Goal: Find specific page/section: Find specific page/section

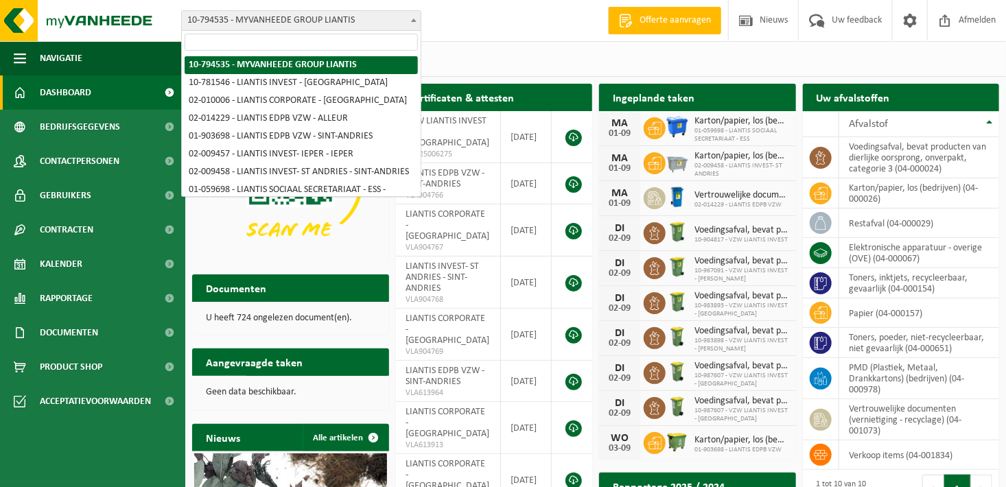
click at [403, 25] on span "10-794535 - MYVANHEEDE GROUP LIANTIS" at bounding box center [301, 20] width 239 height 19
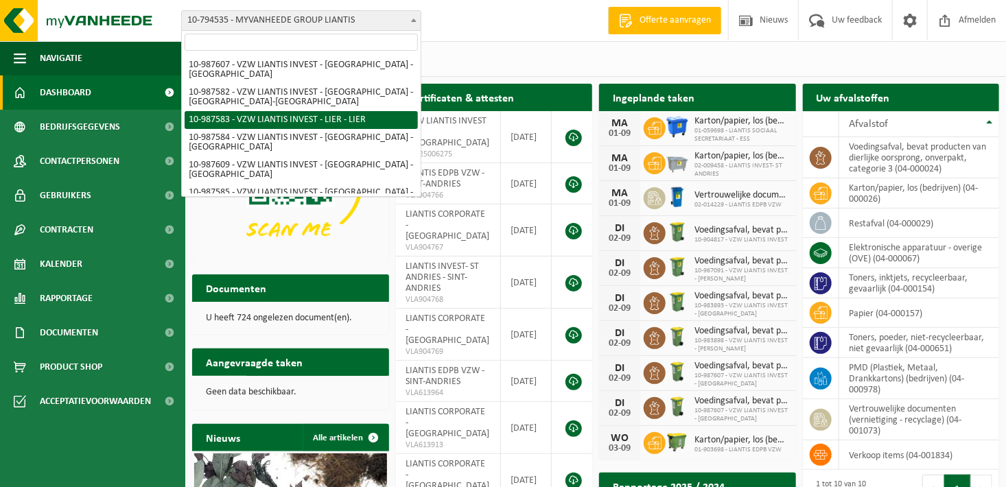
scroll to position [480, 0]
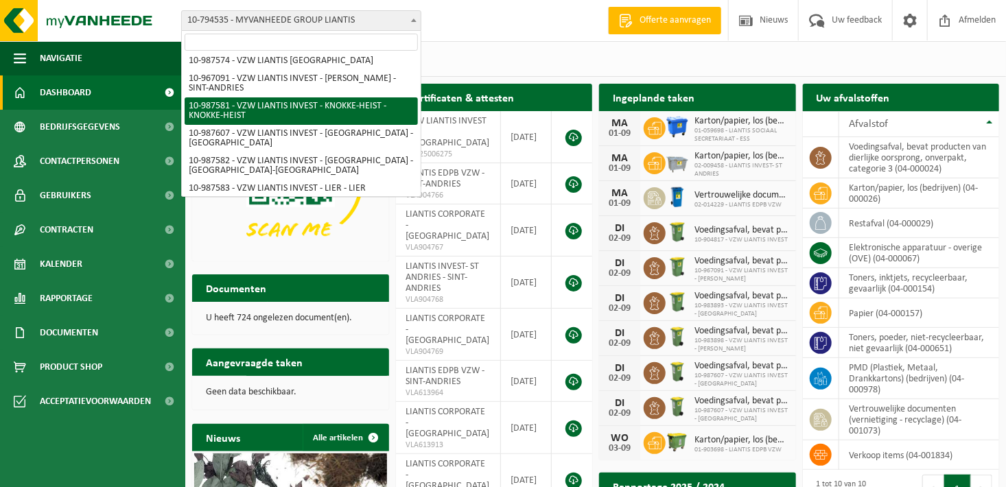
select select "167247"
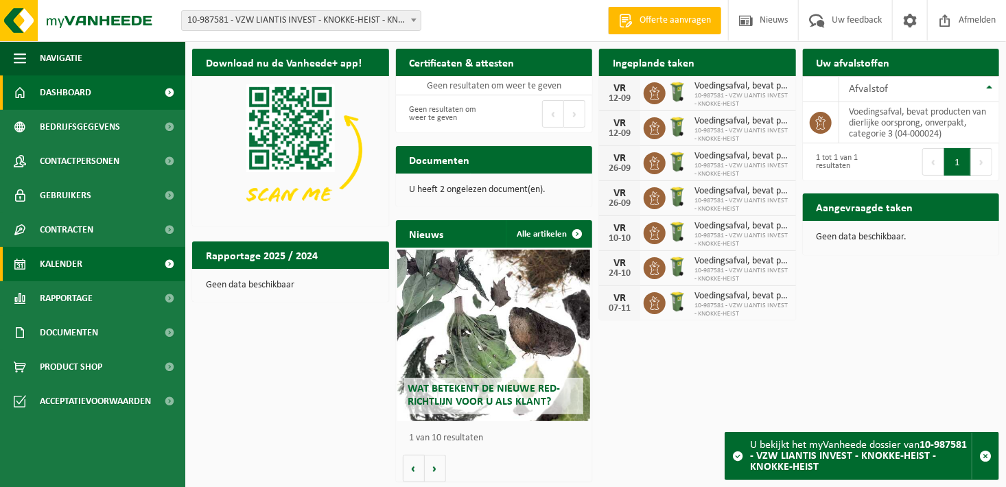
click at [69, 273] on span "Kalender" at bounding box center [61, 264] width 43 height 34
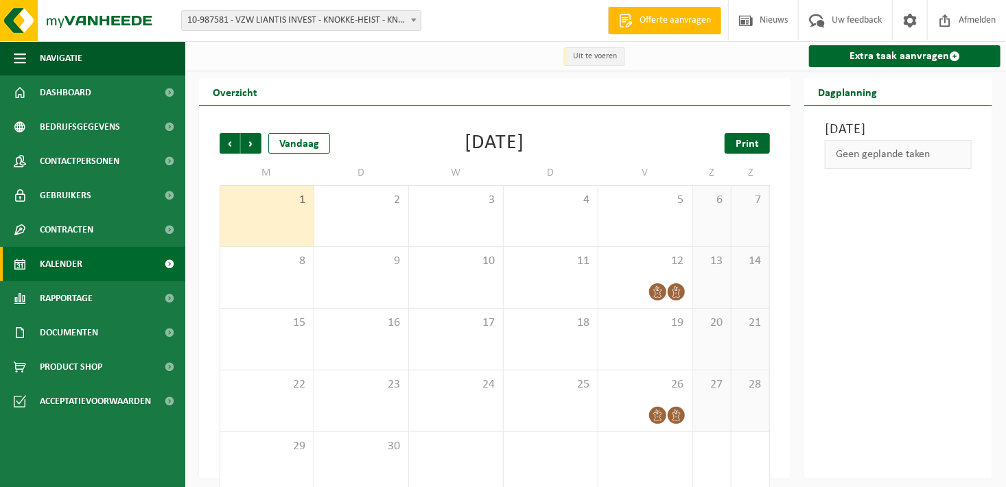
click at [753, 147] on span "Print" at bounding box center [746, 144] width 23 height 11
click at [257, 139] on span "Volgende" at bounding box center [251, 143] width 21 height 21
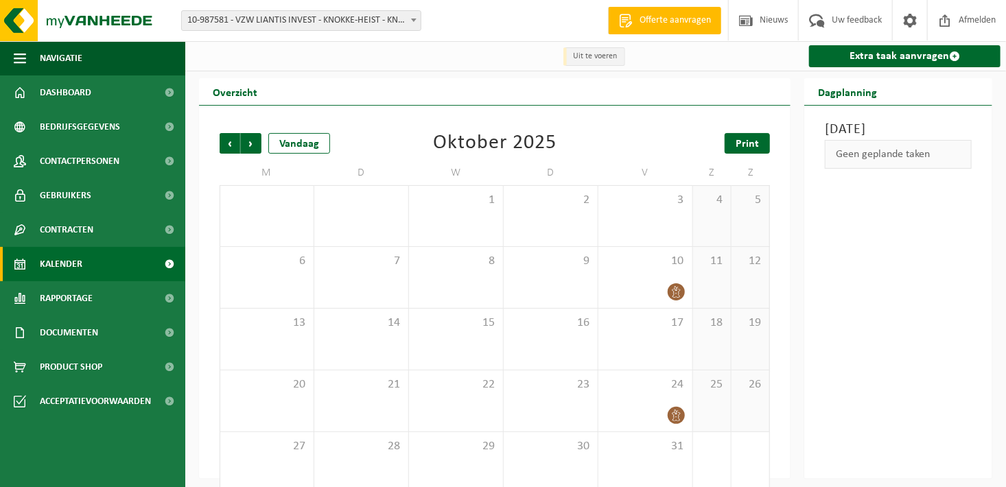
click at [751, 139] on span "Print" at bounding box center [746, 144] width 23 height 11
click at [244, 144] on span "Volgende" at bounding box center [251, 143] width 21 height 21
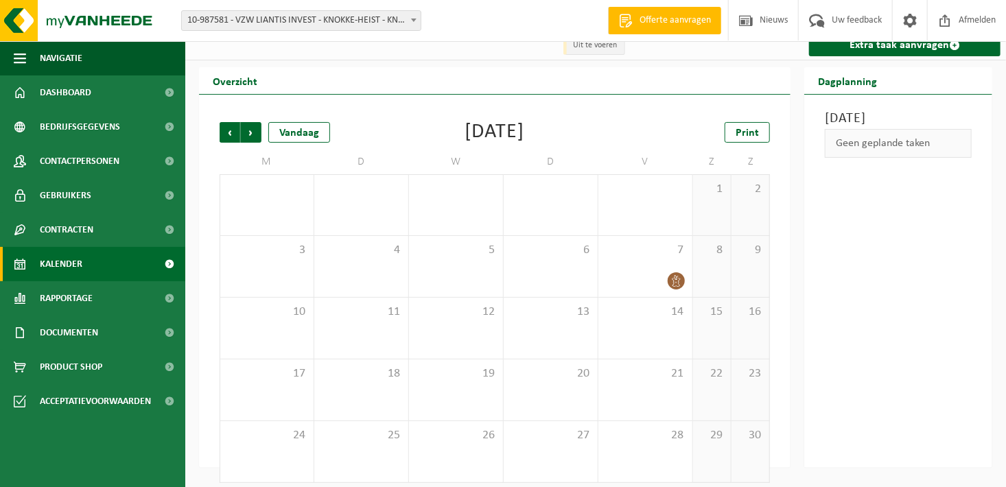
scroll to position [21, 0]
